Goal: Check status: Check status

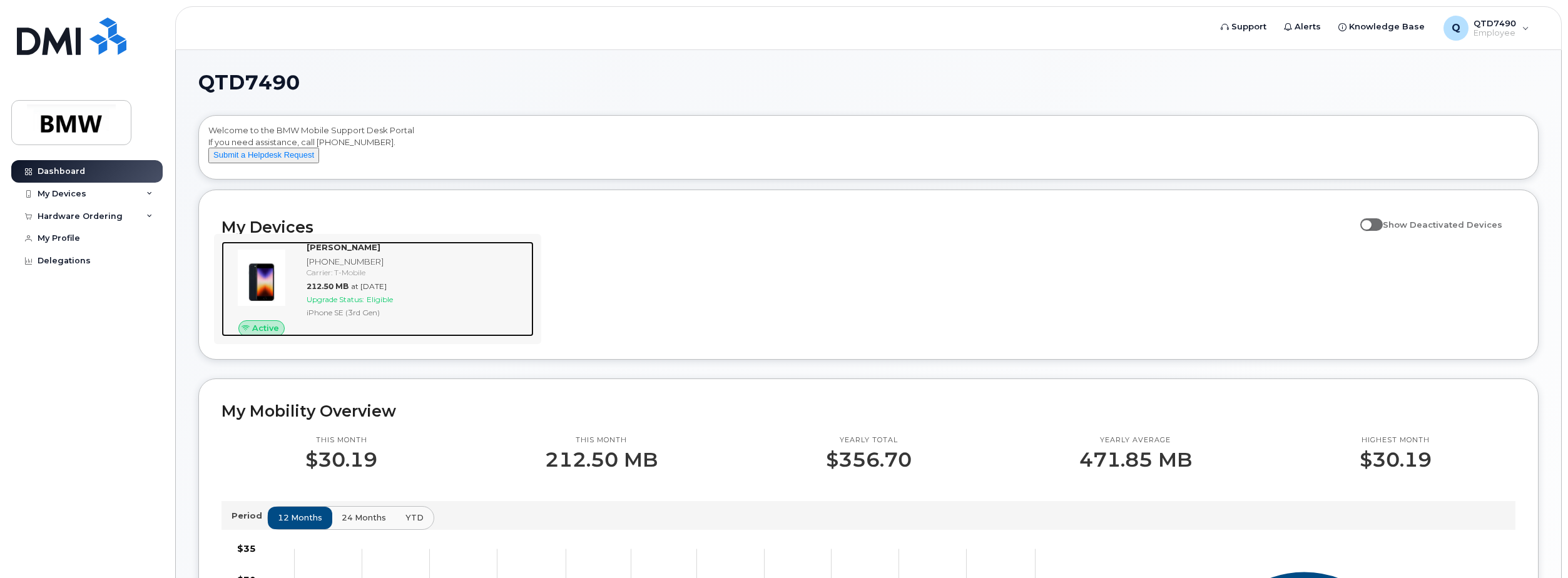
click at [398, 305] on div "Upgrade Status: Eligible" at bounding box center [418, 300] width 222 height 11
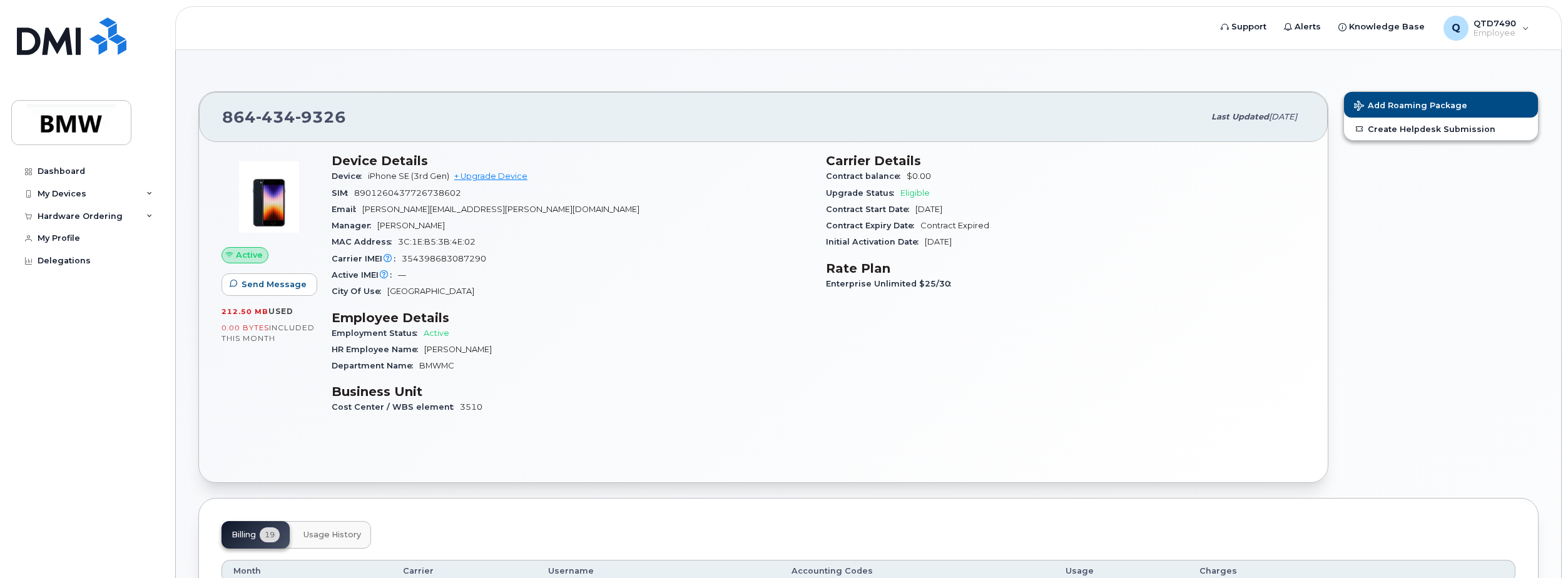
click at [277, 377] on div "Active Send Message 212.50 MB  used 0.00 Bytes  included this month" at bounding box center [269, 290] width 110 height 287
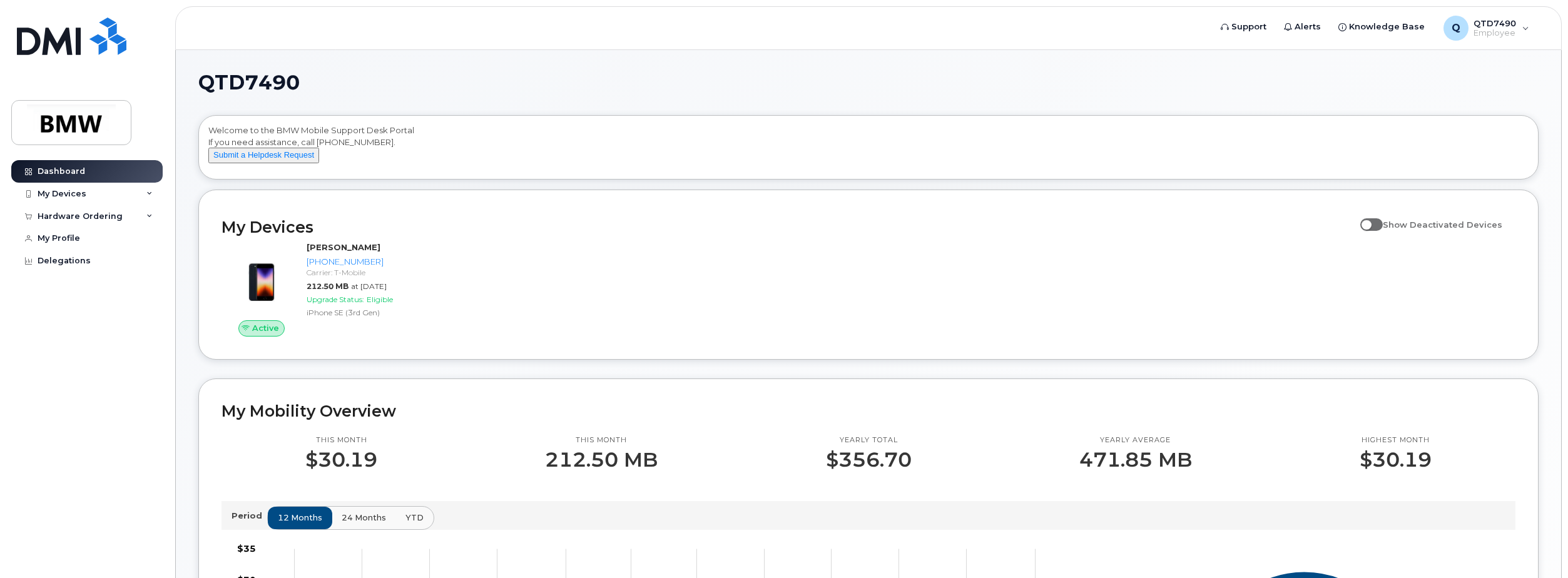
click at [126, 326] on div "Dashboard My Devices Add Device [PHONE_NUMBER] ([PERSON_NAME]) Hardware Orderin…" at bounding box center [89, 360] width 154 height 399
